Goal: Task Accomplishment & Management: Manage account settings

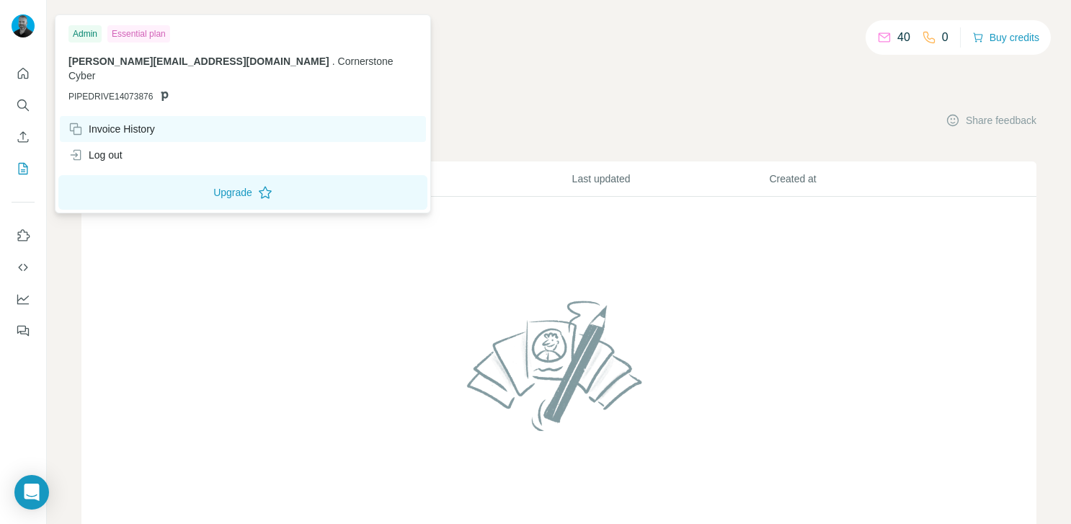
click at [115, 122] on div "Invoice History" at bounding box center [111, 129] width 86 height 14
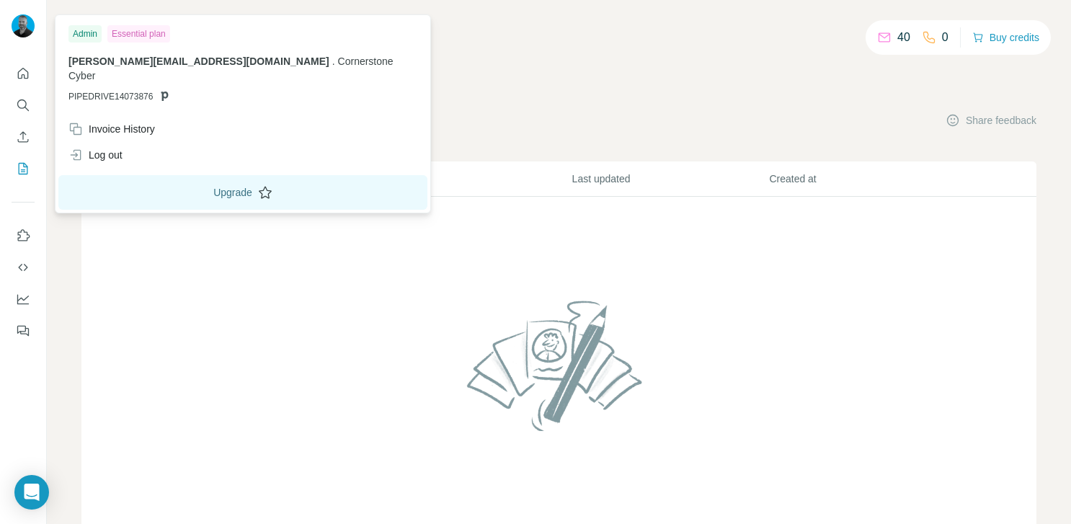
click at [177, 179] on button "Upgrade" at bounding box center [242, 192] width 369 height 35
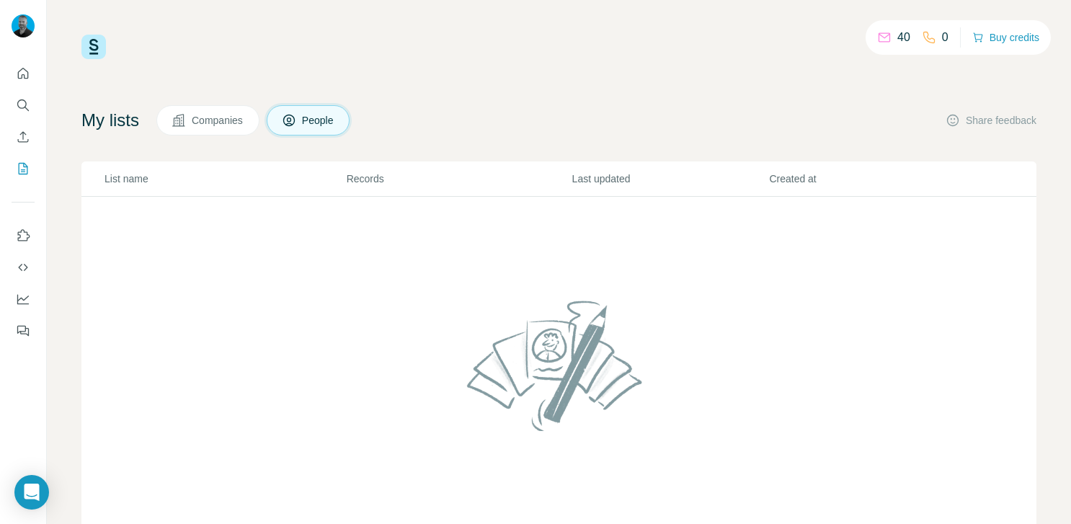
click at [610, 81] on div "40 0 Buy credits My lists Companies People Share feedback List name Records Las…" at bounding box center [558, 293] width 955 height 516
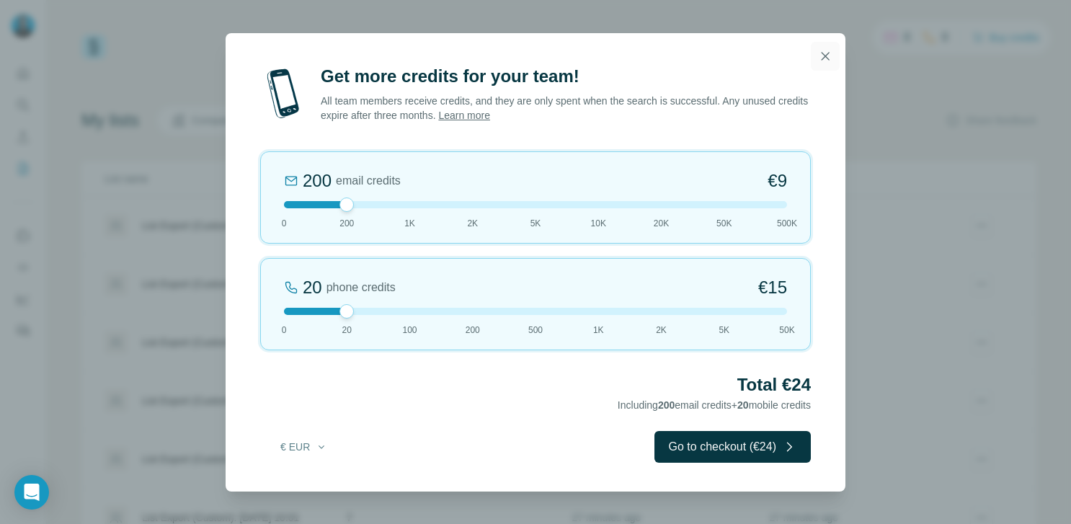
click at [829, 53] on icon "button" at bounding box center [825, 56] width 14 height 14
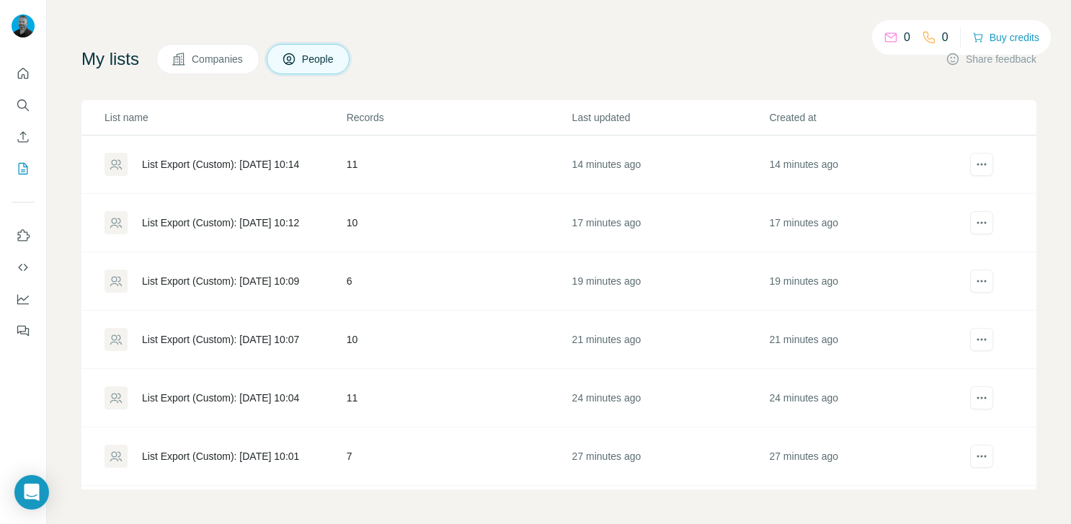
click at [731, 48] on div "My lists Companies People Share feedback" at bounding box center [558, 59] width 955 height 30
click at [483, 37] on div "0 0 Buy credits My lists Companies People Share feedback List name Records Last…" at bounding box center [558, 231] width 955 height 516
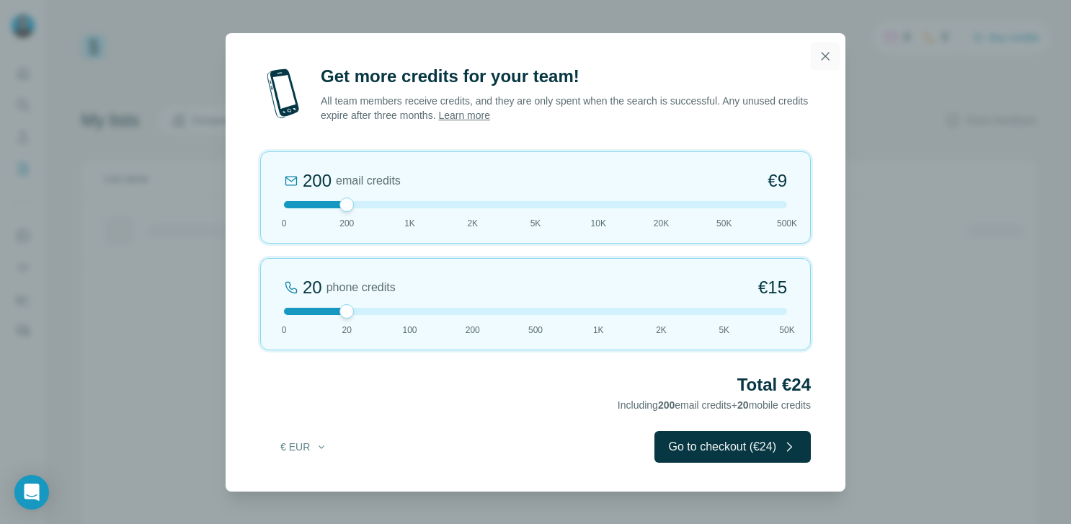
click at [824, 52] on icon "button" at bounding box center [825, 56] width 14 height 14
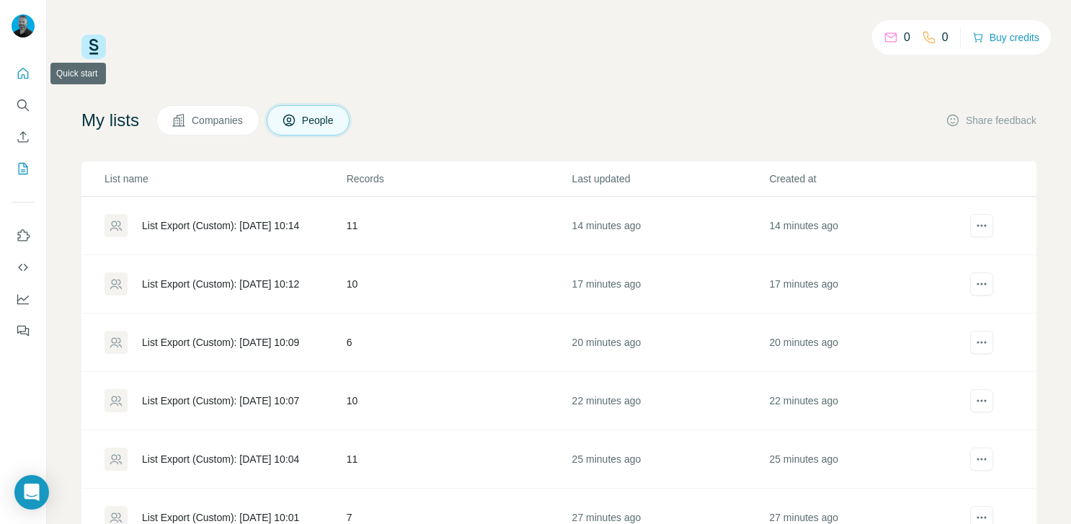
click at [27, 71] on icon "Quick start" at bounding box center [23, 73] width 14 height 14
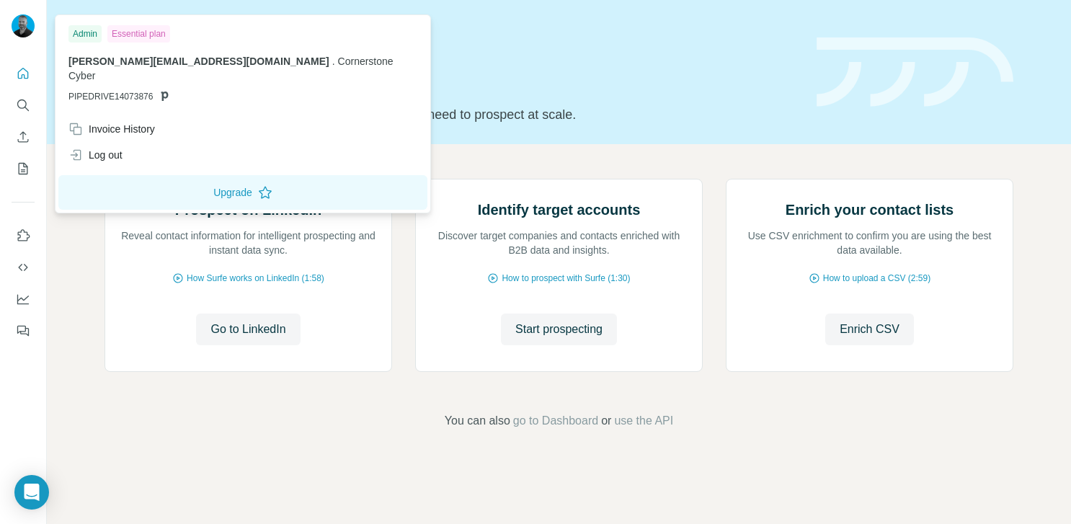
click at [22, 18] on img at bounding box center [23, 25] width 23 height 23
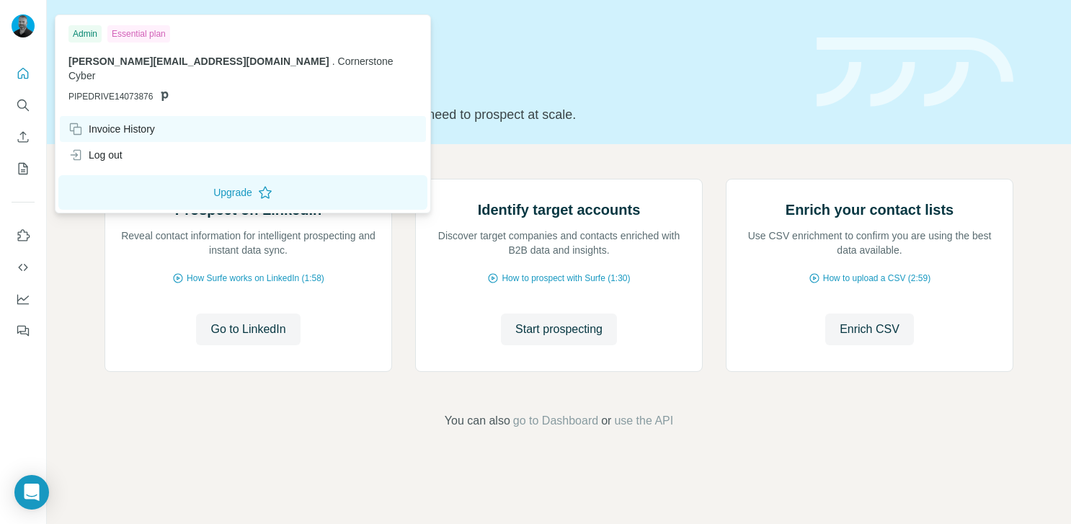
click at [107, 122] on div "Invoice History" at bounding box center [111, 129] width 86 height 14
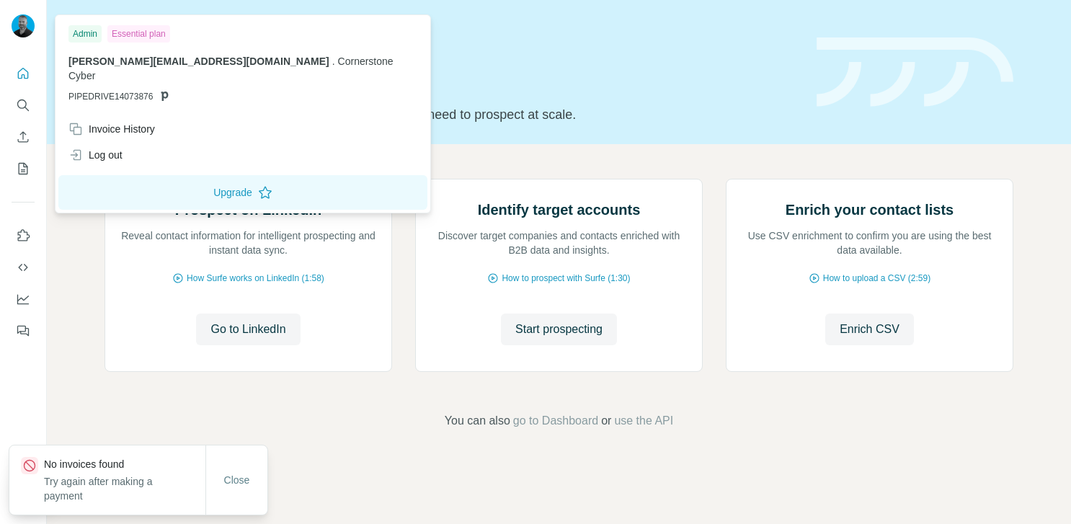
click at [161, 486] on p "Try again after making a payment" at bounding box center [124, 488] width 161 height 29
